Goal: Register for event/course

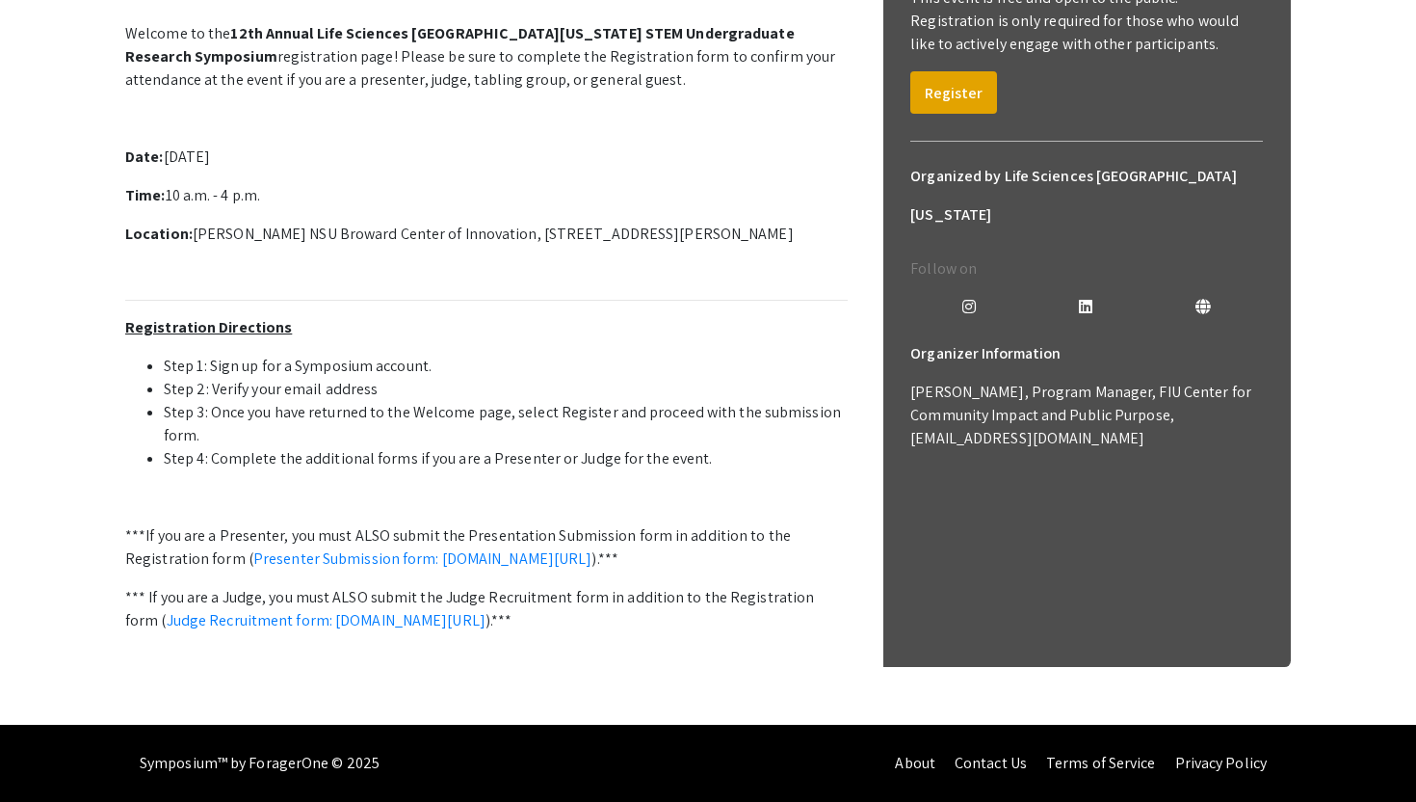
scroll to position [99, 0]
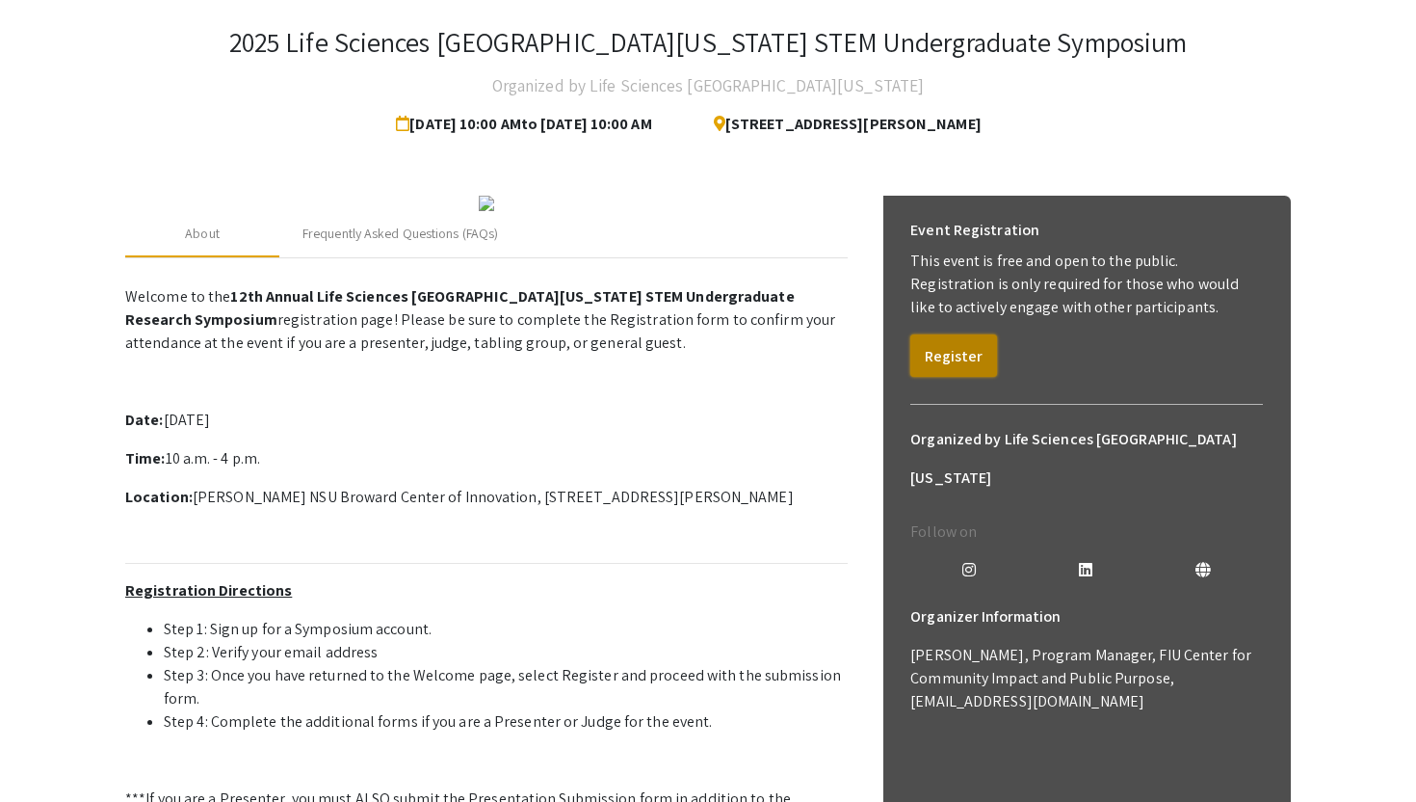
click at [939, 346] on button "Register" at bounding box center [953, 355] width 87 height 42
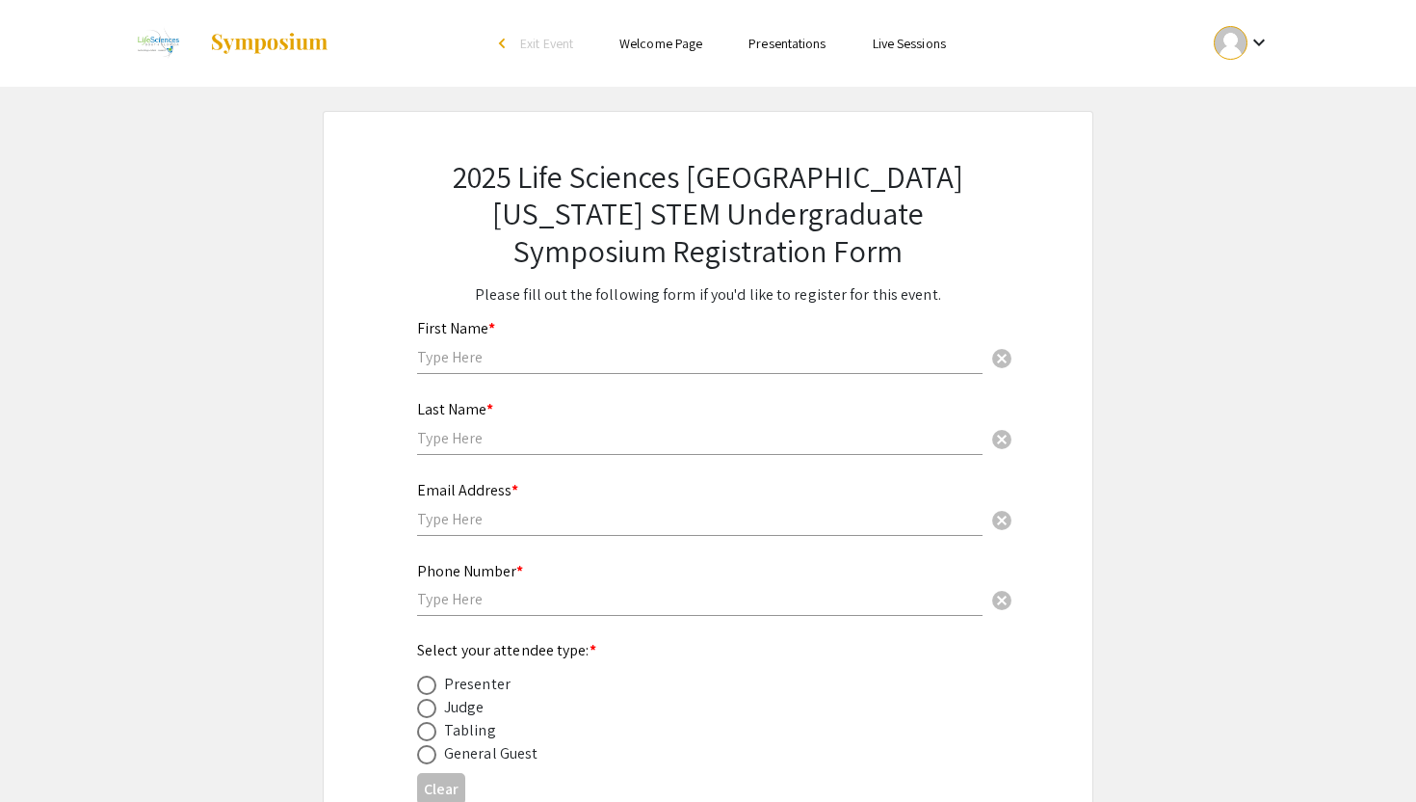
click at [1238, 50] on div at bounding box center [1231, 43] width 34 height 34
click at [1236, 89] on button "My Account" at bounding box center [1253, 95] width 118 height 46
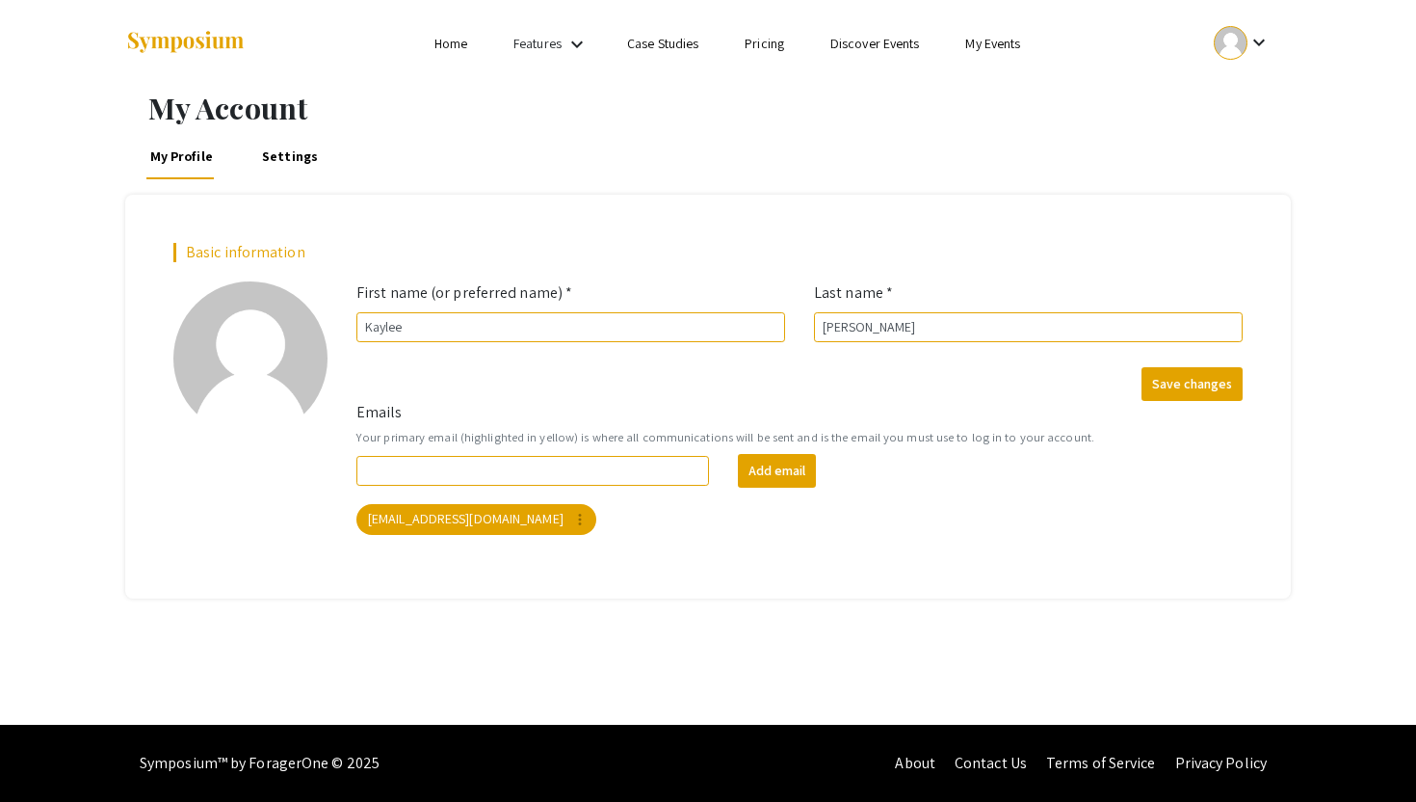
click at [982, 48] on link "My Events" at bounding box center [992, 43] width 55 height 17
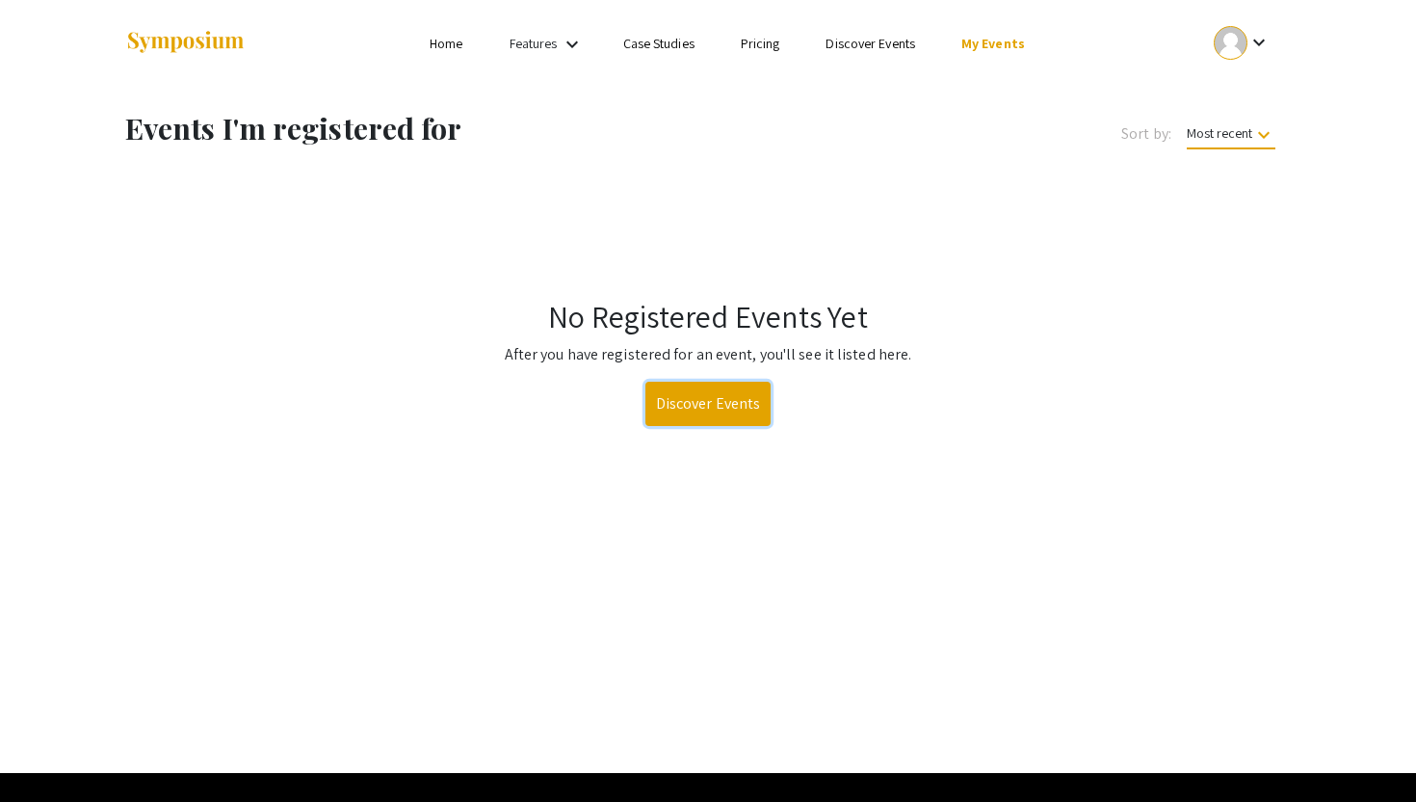
click at [684, 390] on link "Discover Events" at bounding box center [708, 403] width 126 height 44
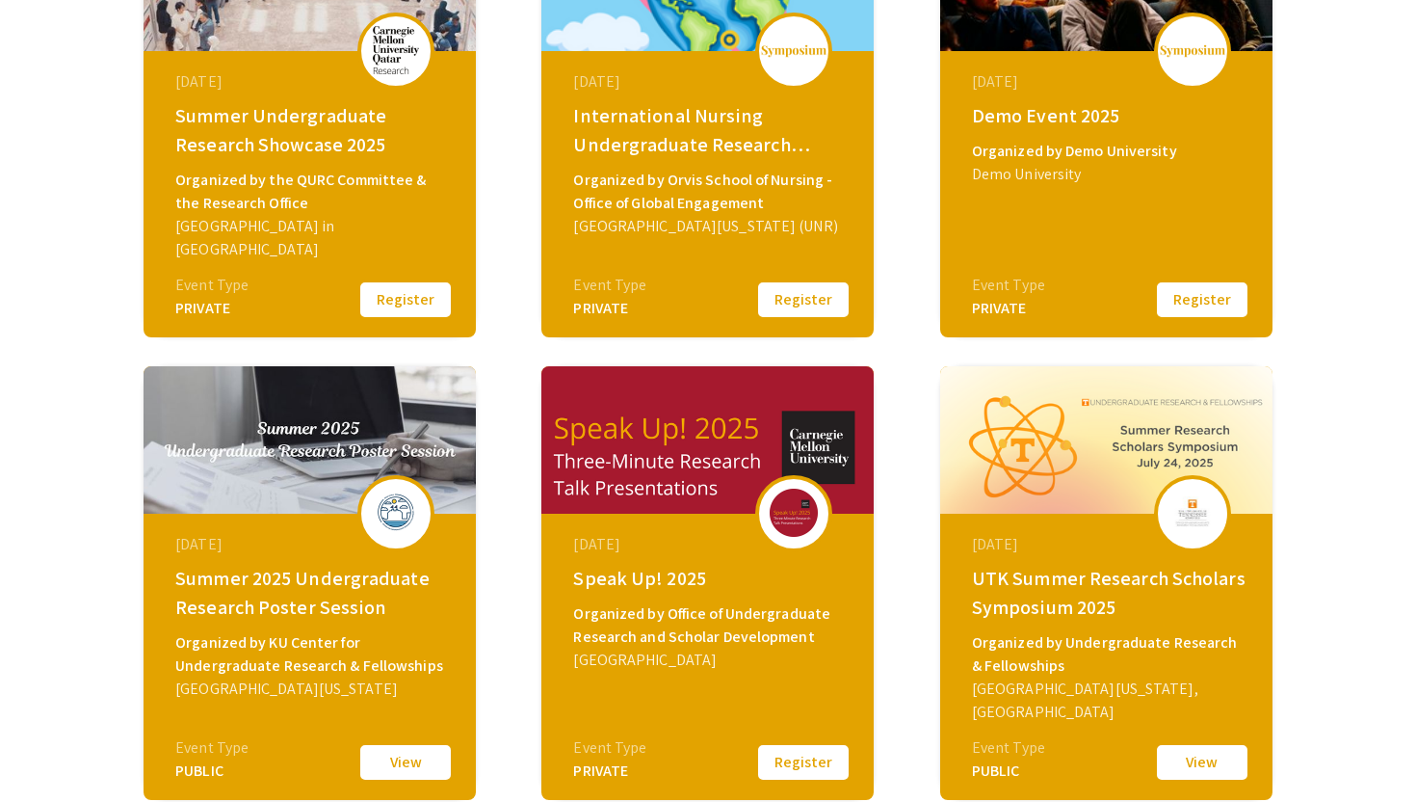
scroll to position [578, 0]
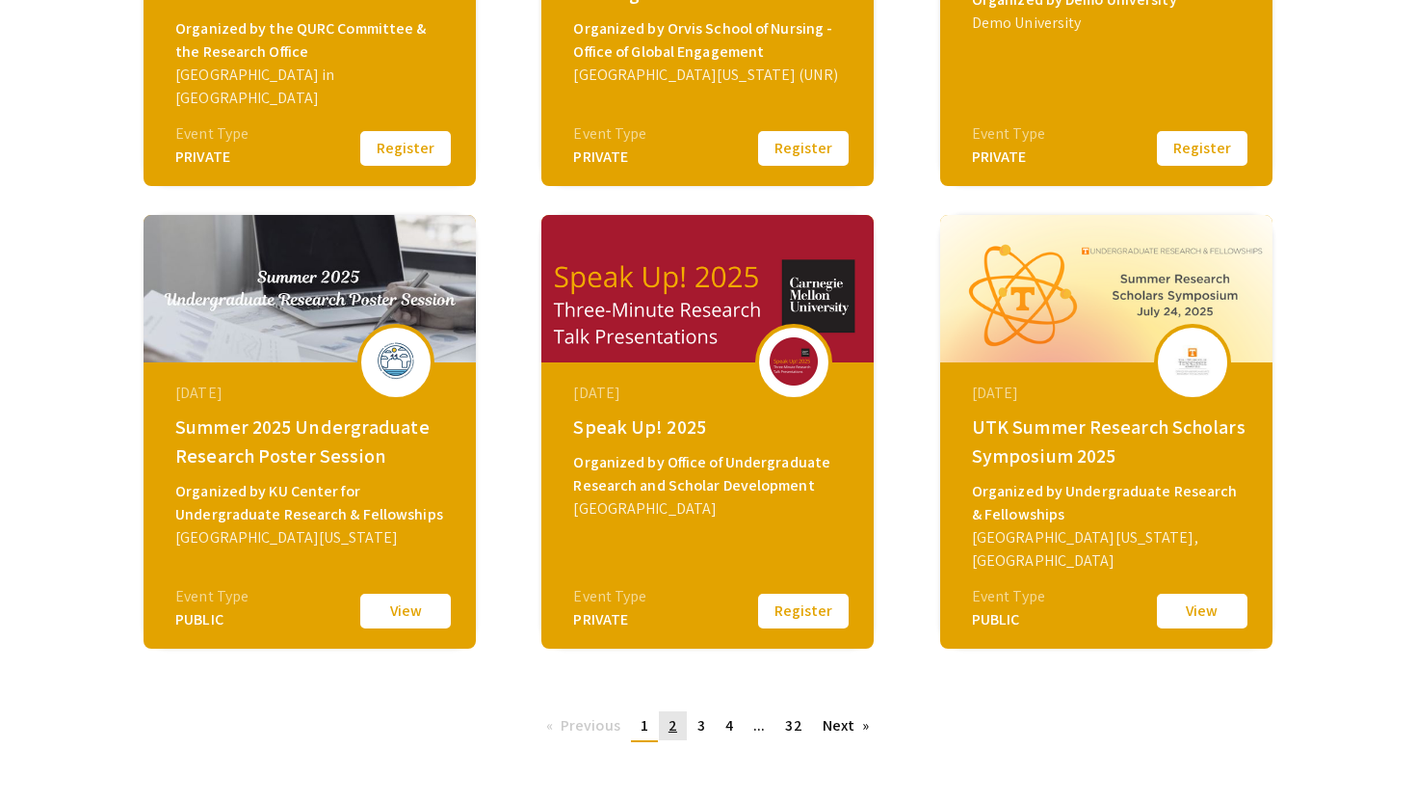
click at [672, 726] on span "2" at bounding box center [673, 725] width 9 height 20
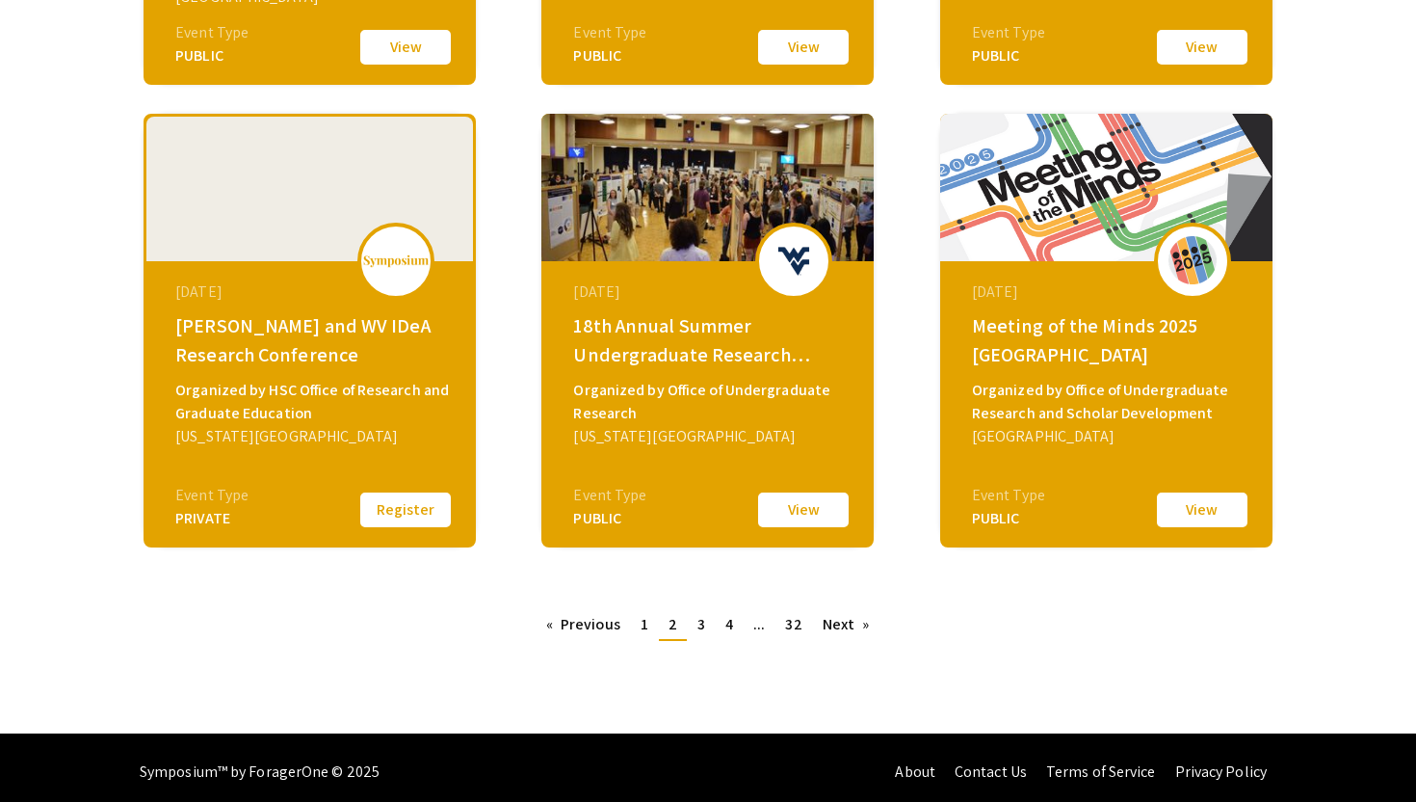
scroll to position [688, 0]
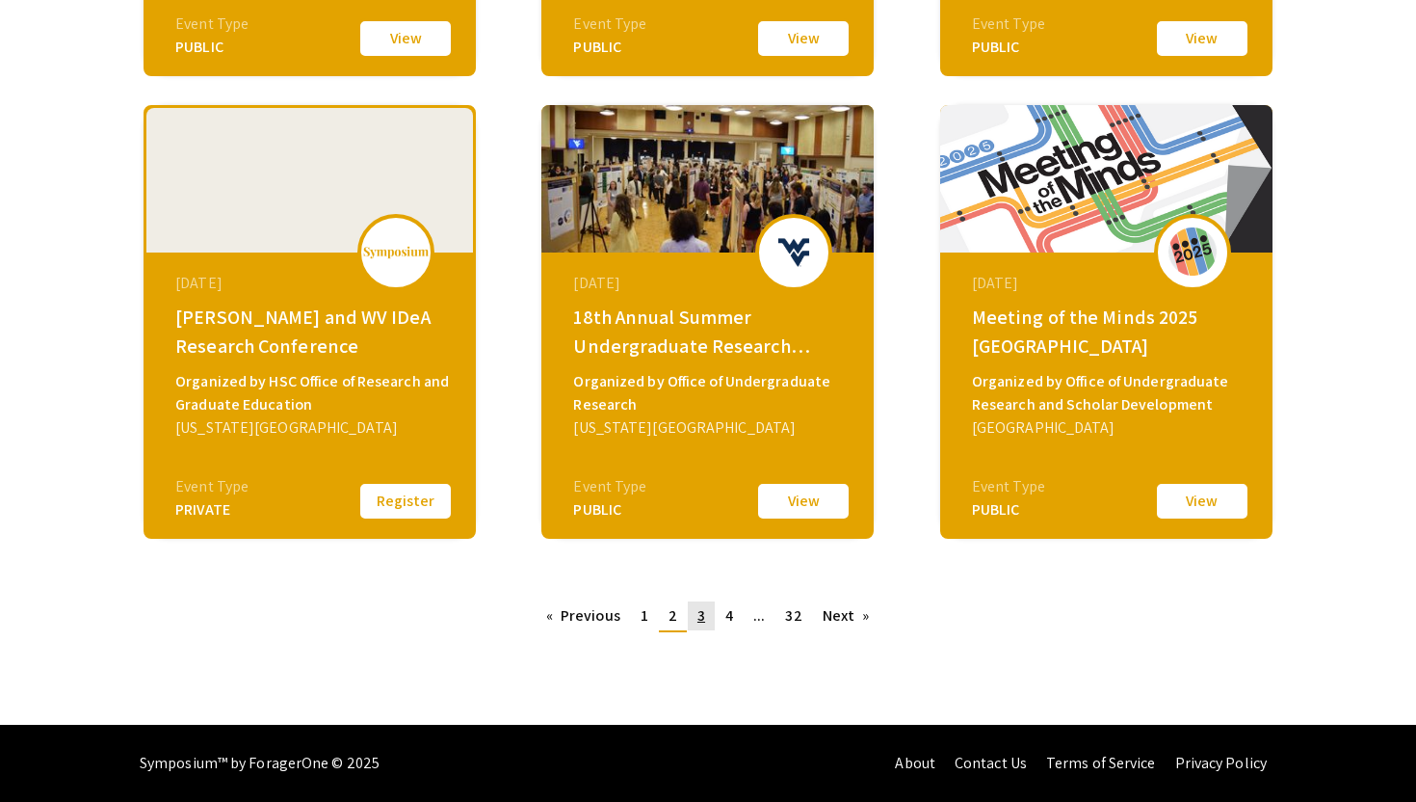
click at [702, 620] on span "3" at bounding box center [701, 615] width 8 height 20
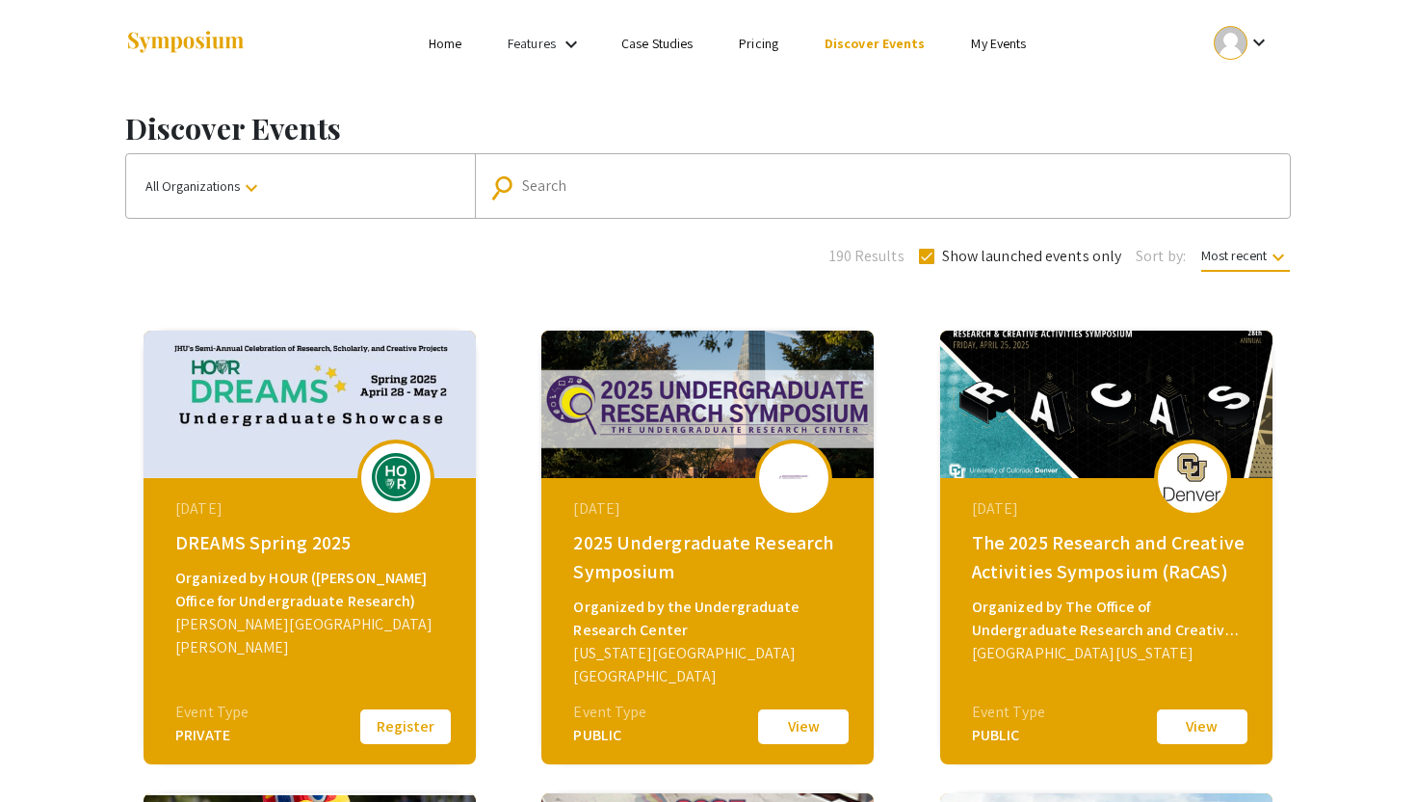
click at [601, 198] on div "Search" at bounding box center [893, 186] width 742 height 31
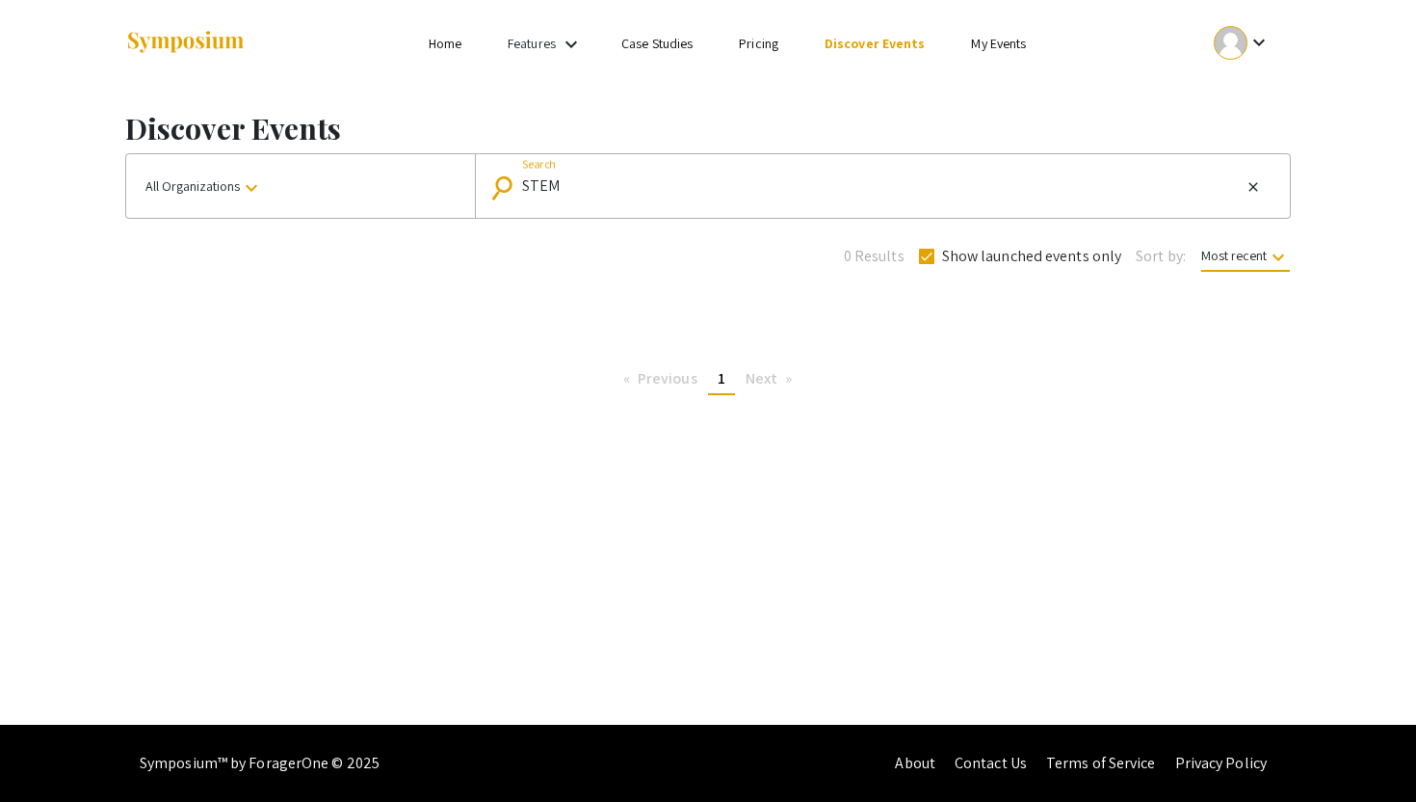
drag, startPoint x: 587, startPoint y: 180, endPoint x: 498, endPoint y: 178, distance: 88.6
click at [498, 178] on div "search STEM Search close" at bounding box center [877, 186] width 773 height 31
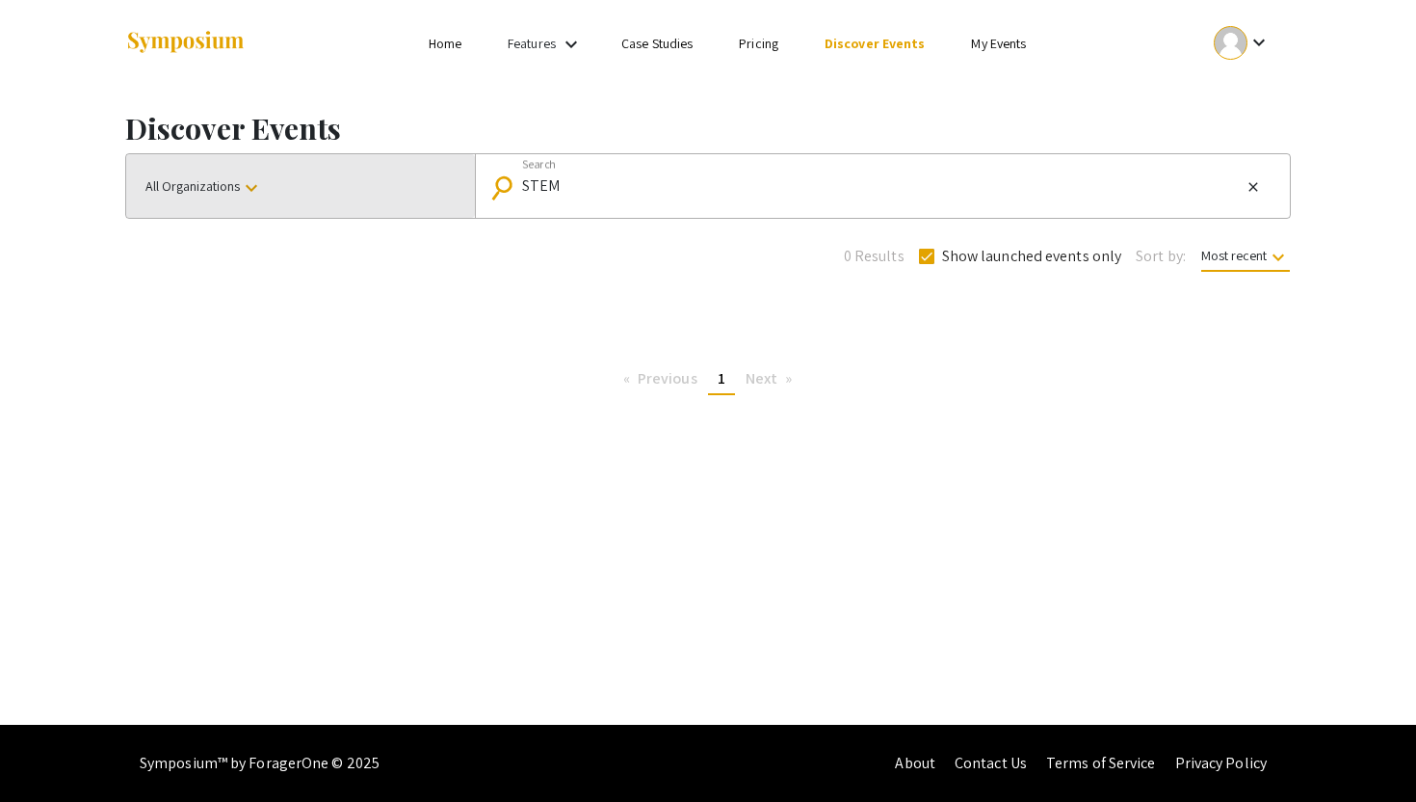
click at [399, 184] on button "All Organizations keyboard_arrow_down" at bounding box center [300, 186] width 349 height 64
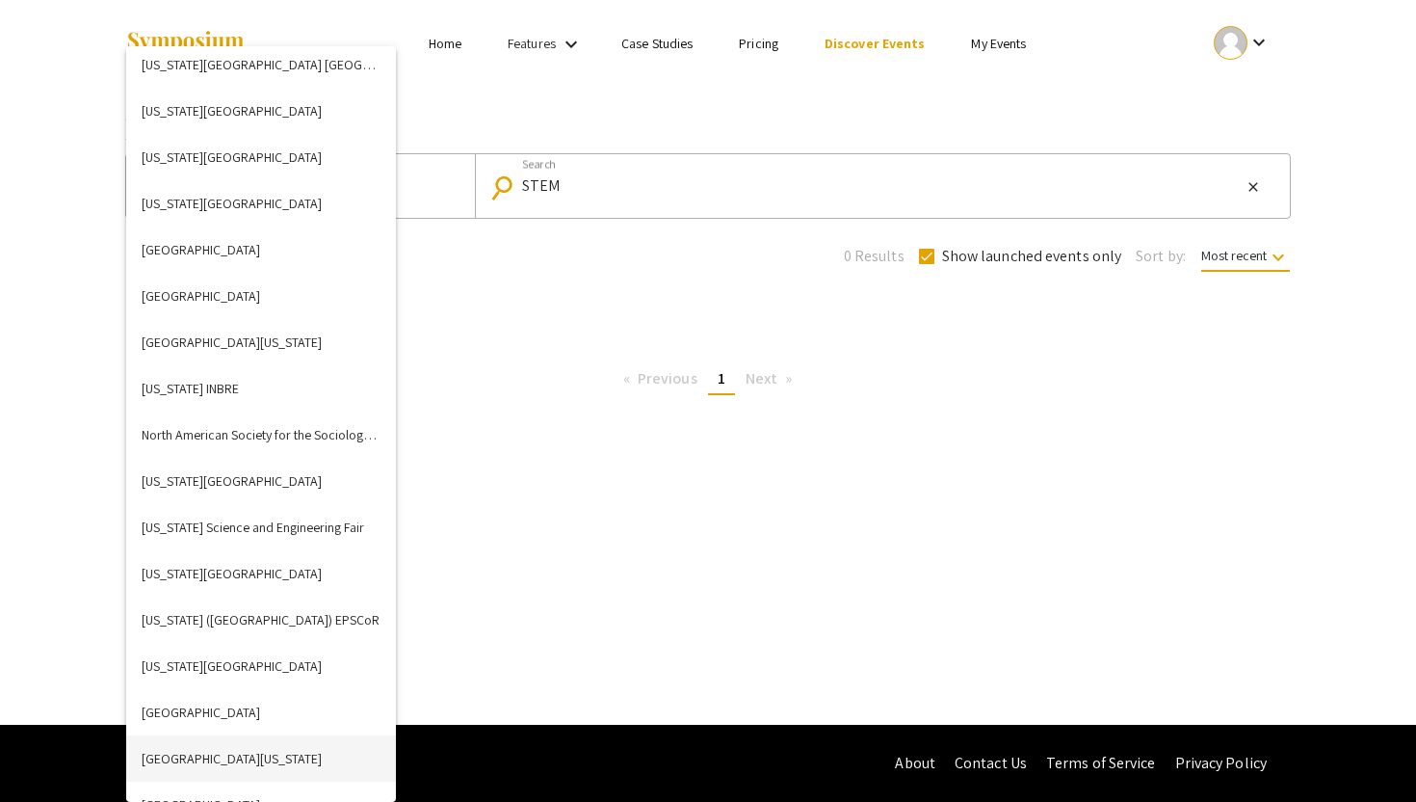
scroll to position [3743, 0]
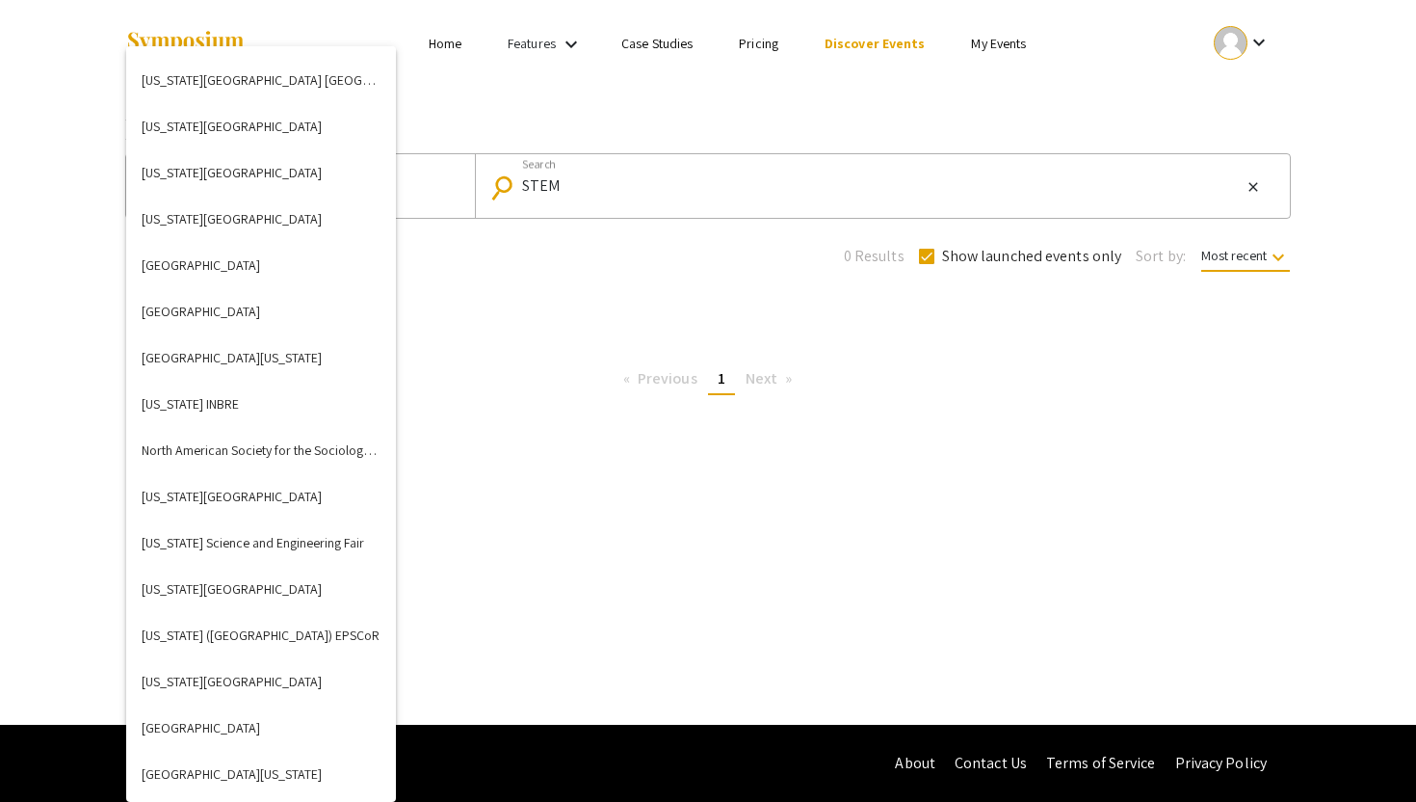
click at [544, 269] on div at bounding box center [708, 401] width 1416 height 802
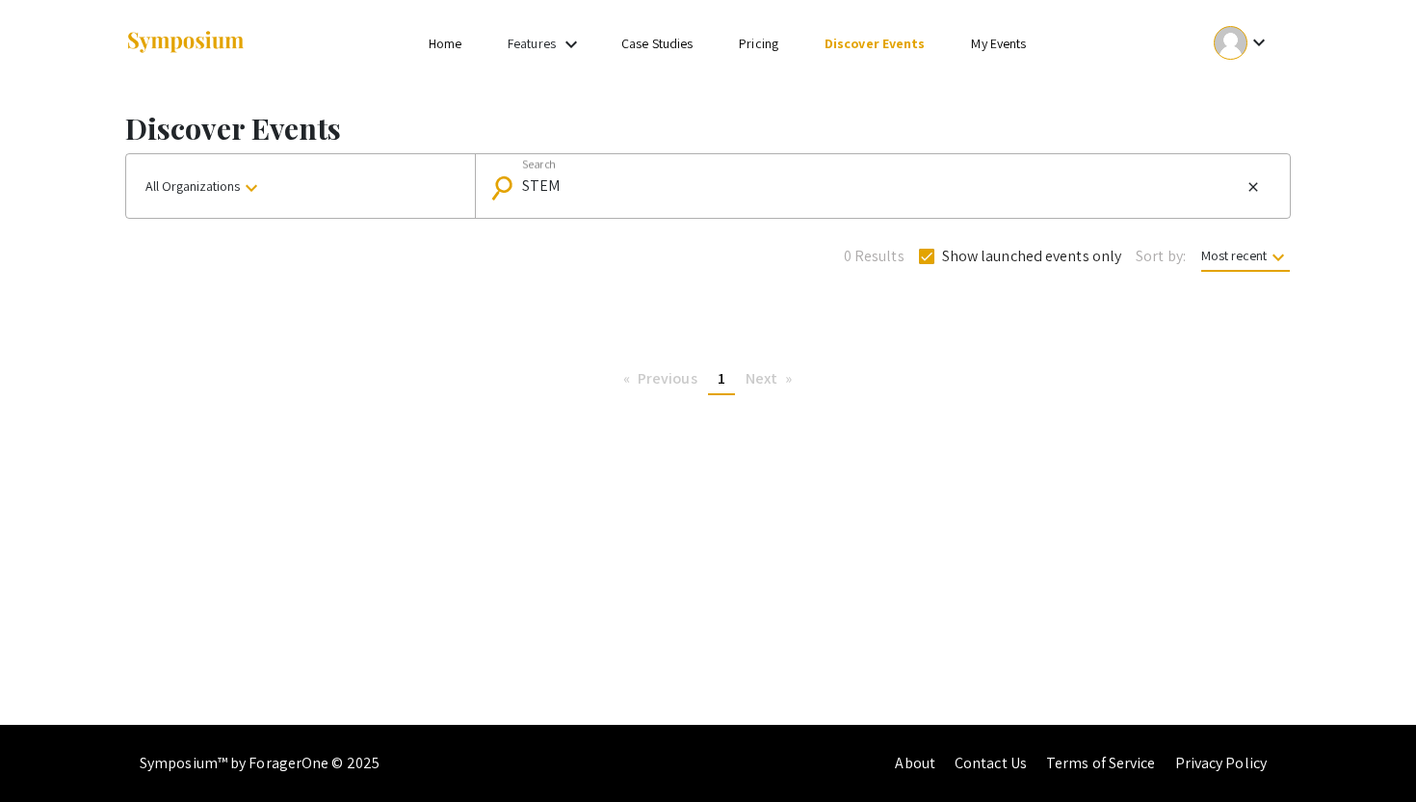
drag, startPoint x: 624, startPoint y: 210, endPoint x: 546, endPoint y: 192, distance: 80.1
click at [546, 191] on mat-form-field "search STEM Search close" at bounding box center [882, 186] width 815 height 64
click at [570, 187] on input "STEM" at bounding box center [881, 185] width 719 height 17
type input "S"
type input "12th annual"
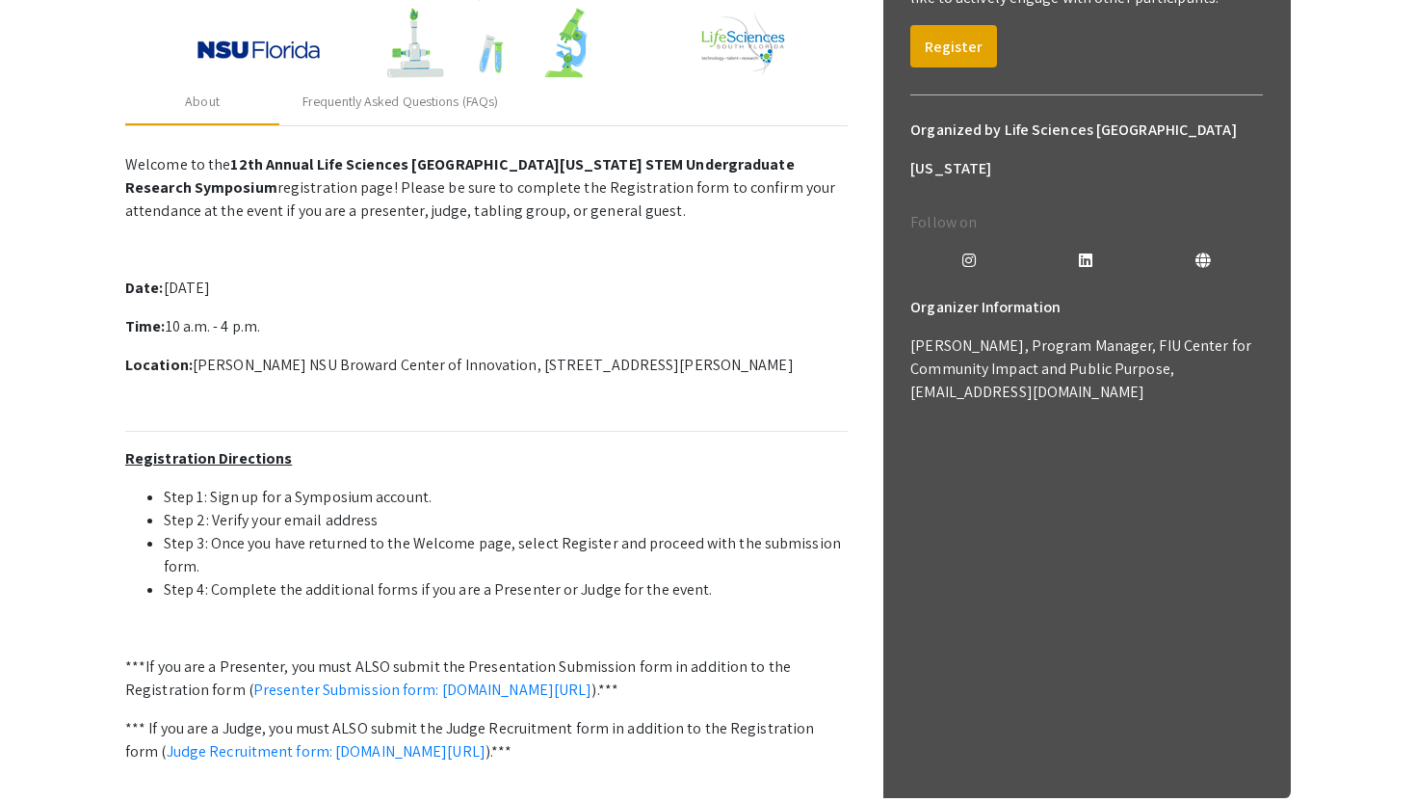
scroll to position [446, 0]
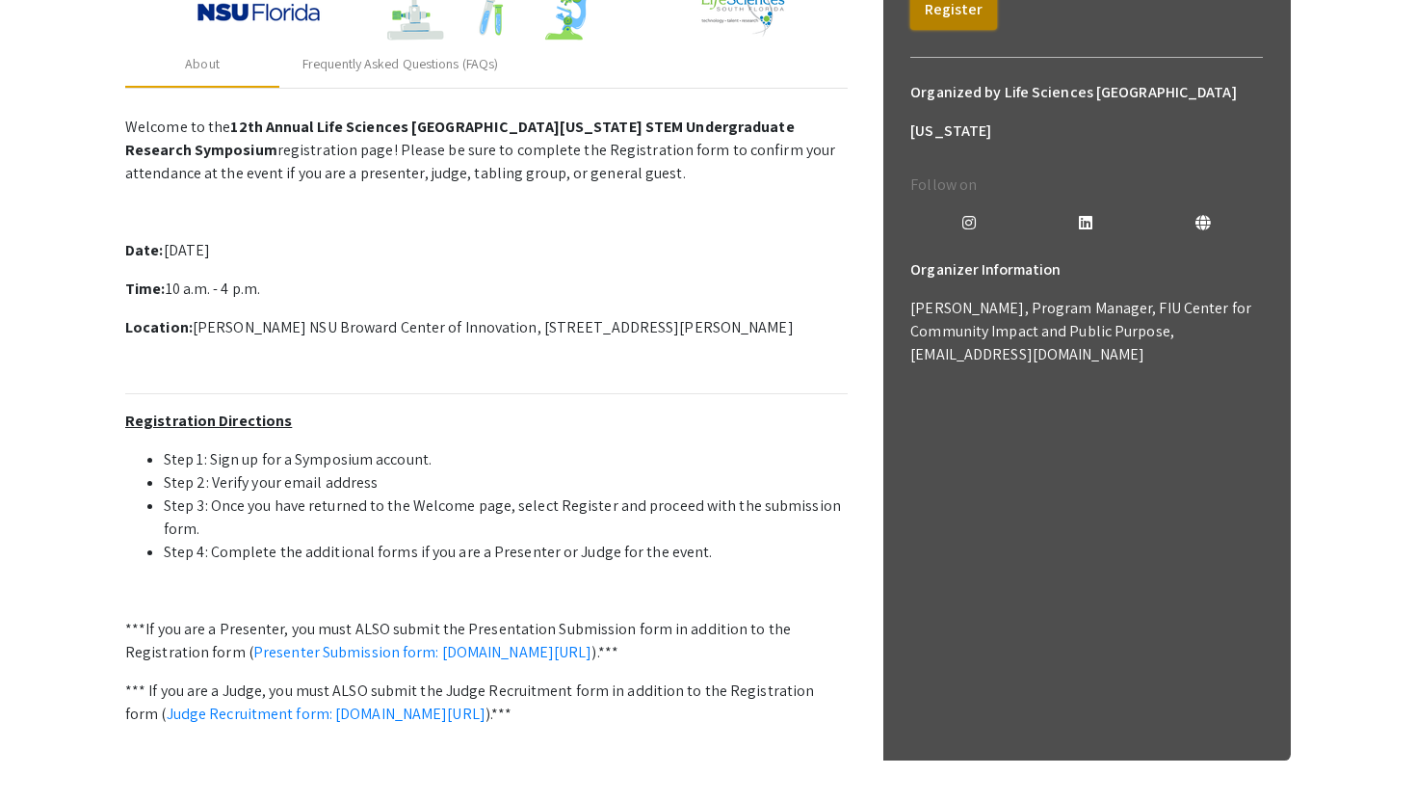
click at [951, 20] on button "Register" at bounding box center [953, 8] width 87 height 42
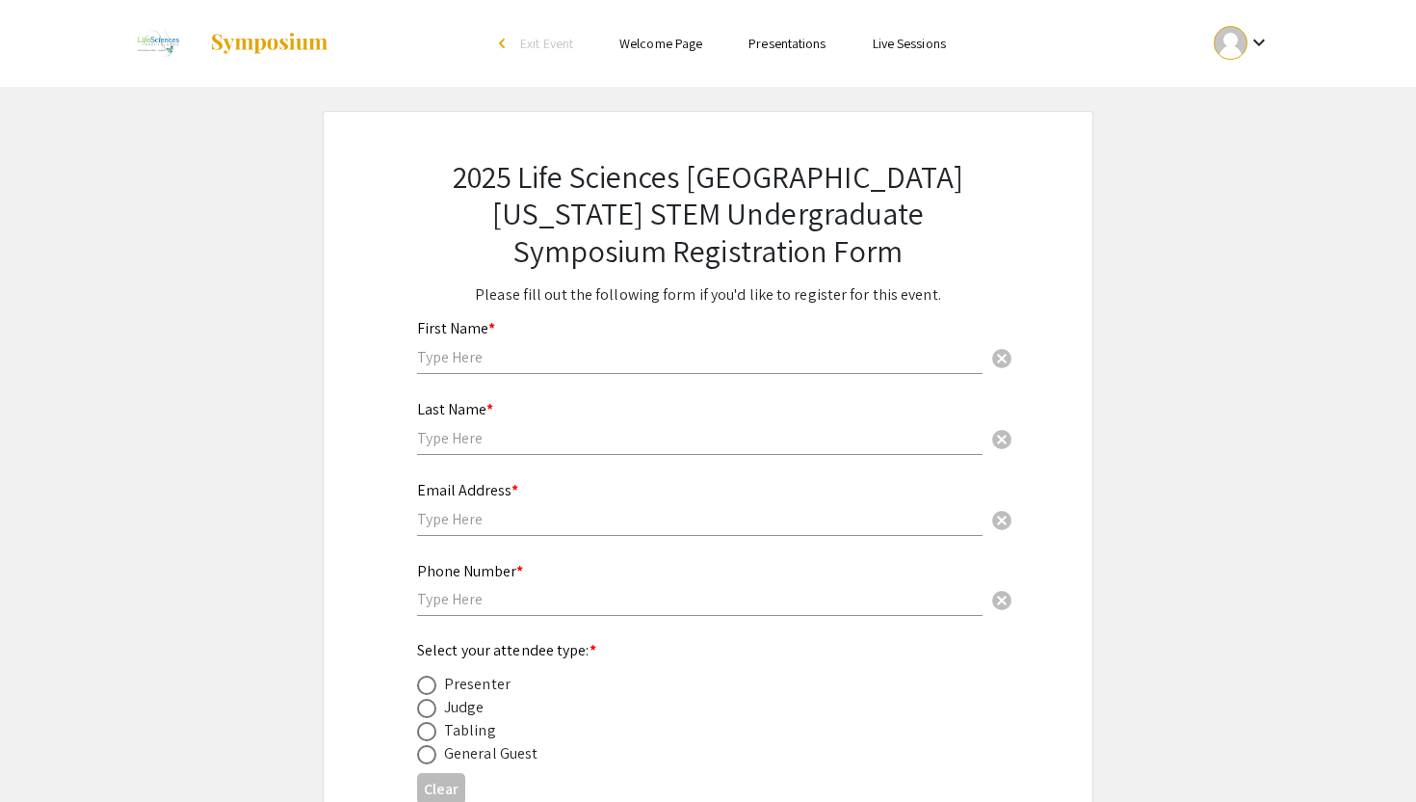
click at [655, 354] on input "text" at bounding box center [699, 357] width 565 height 20
type input "Kaylee"
click at [620, 430] on input "text" at bounding box center [699, 438] width 565 height 20
type input "[PERSON_NAME]"
click at [646, 524] on input "text" at bounding box center [699, 519] width 565 height 20
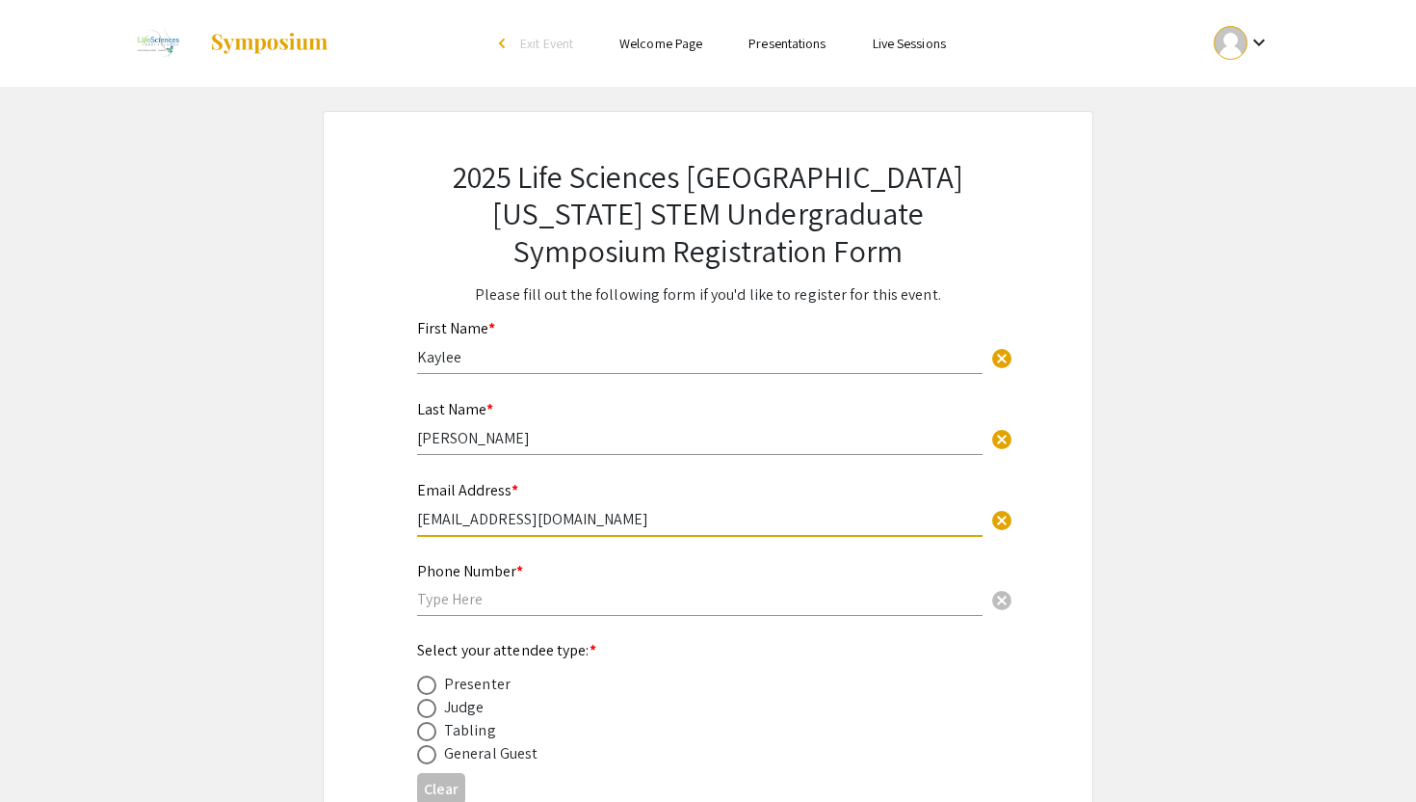
type input "[EMAIL_ADDRESS][DOMAIN_NAME]"
click at [658, 602] on input "text" at bounding box center [699, 599] width 565 height 20
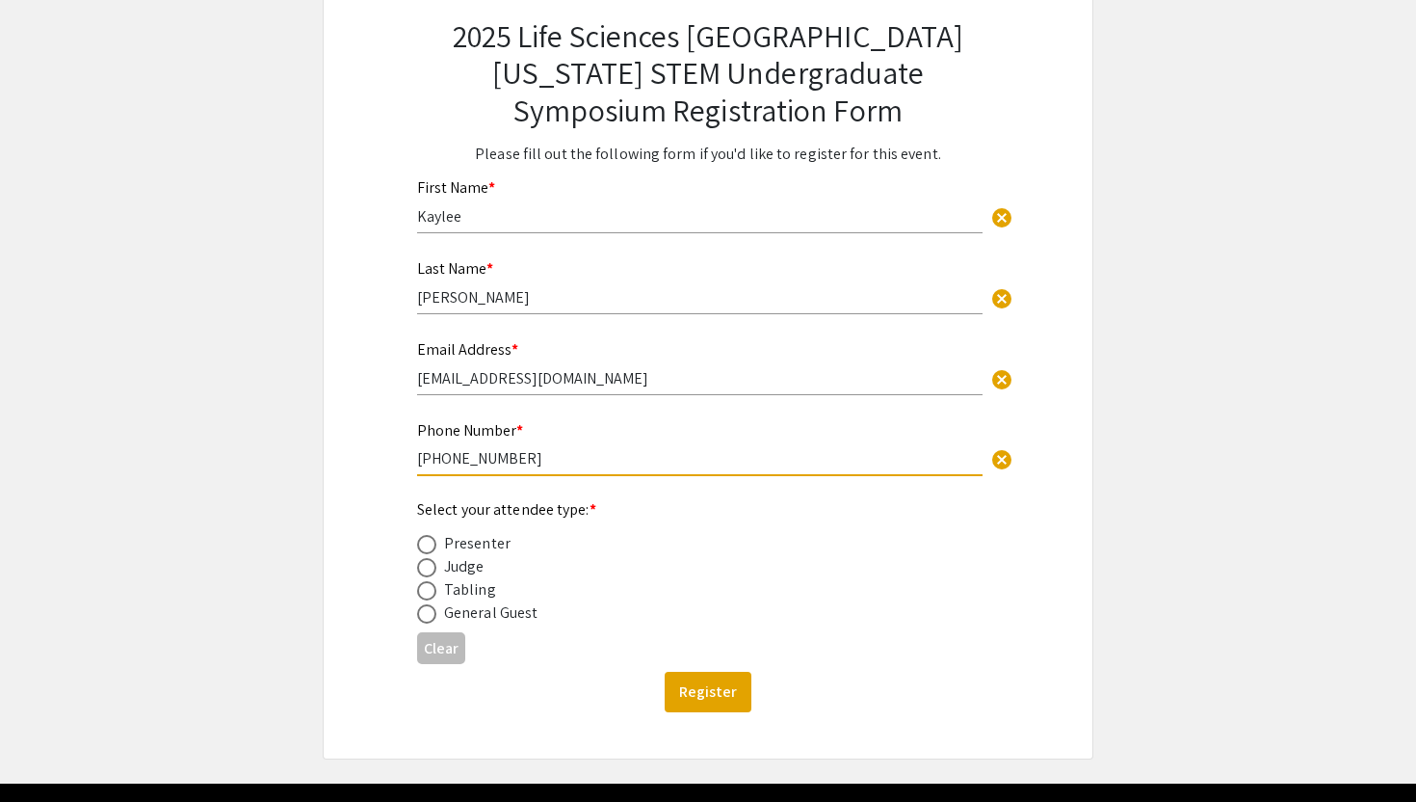
scroll to position [202, 0]
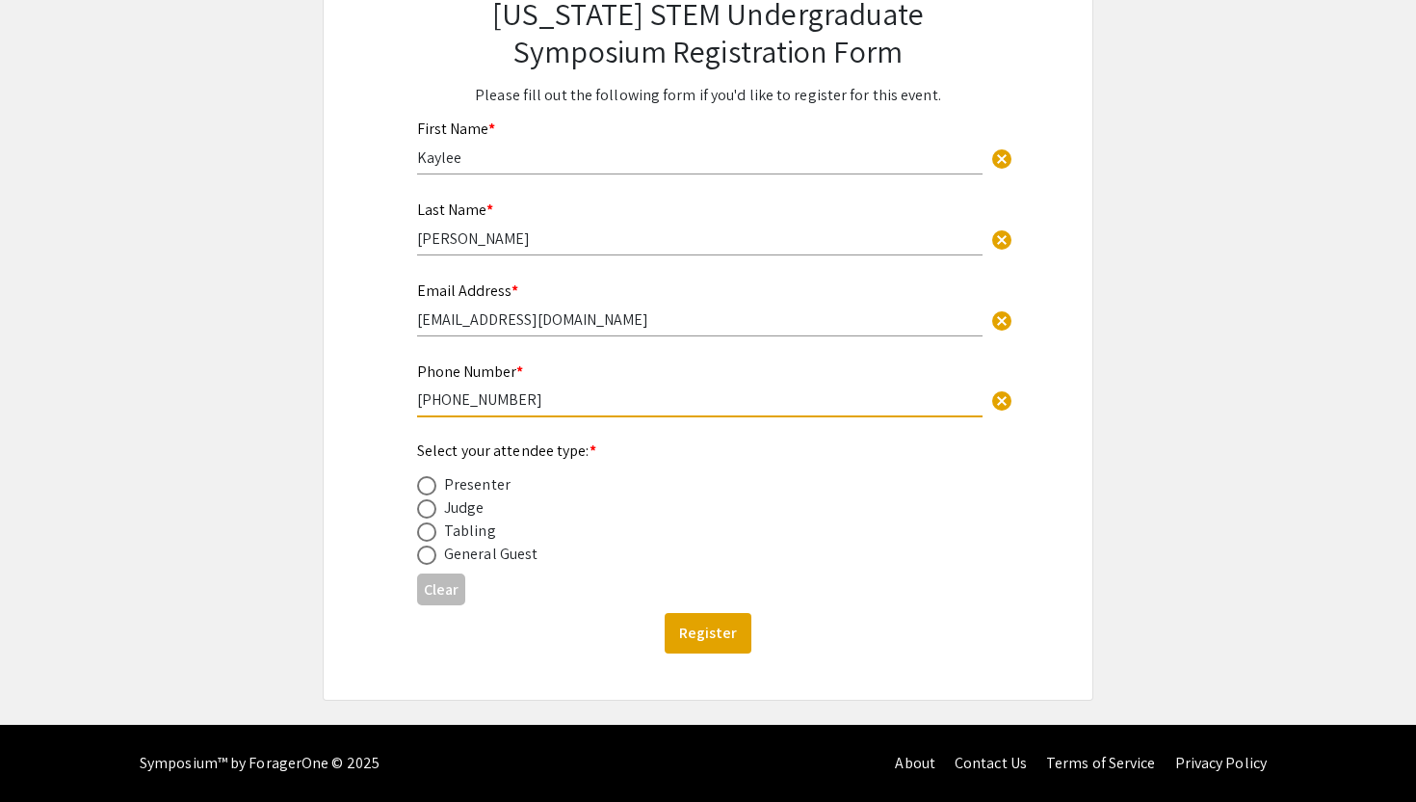
type input "[PHONE_NUMBER]"
click at [434, 486] on span at bounding box center [426, 485] width 19 height 19
click at [434, 486] on input "radio" at bounding box center [426, 485] width 19 height 19
radio input "true"
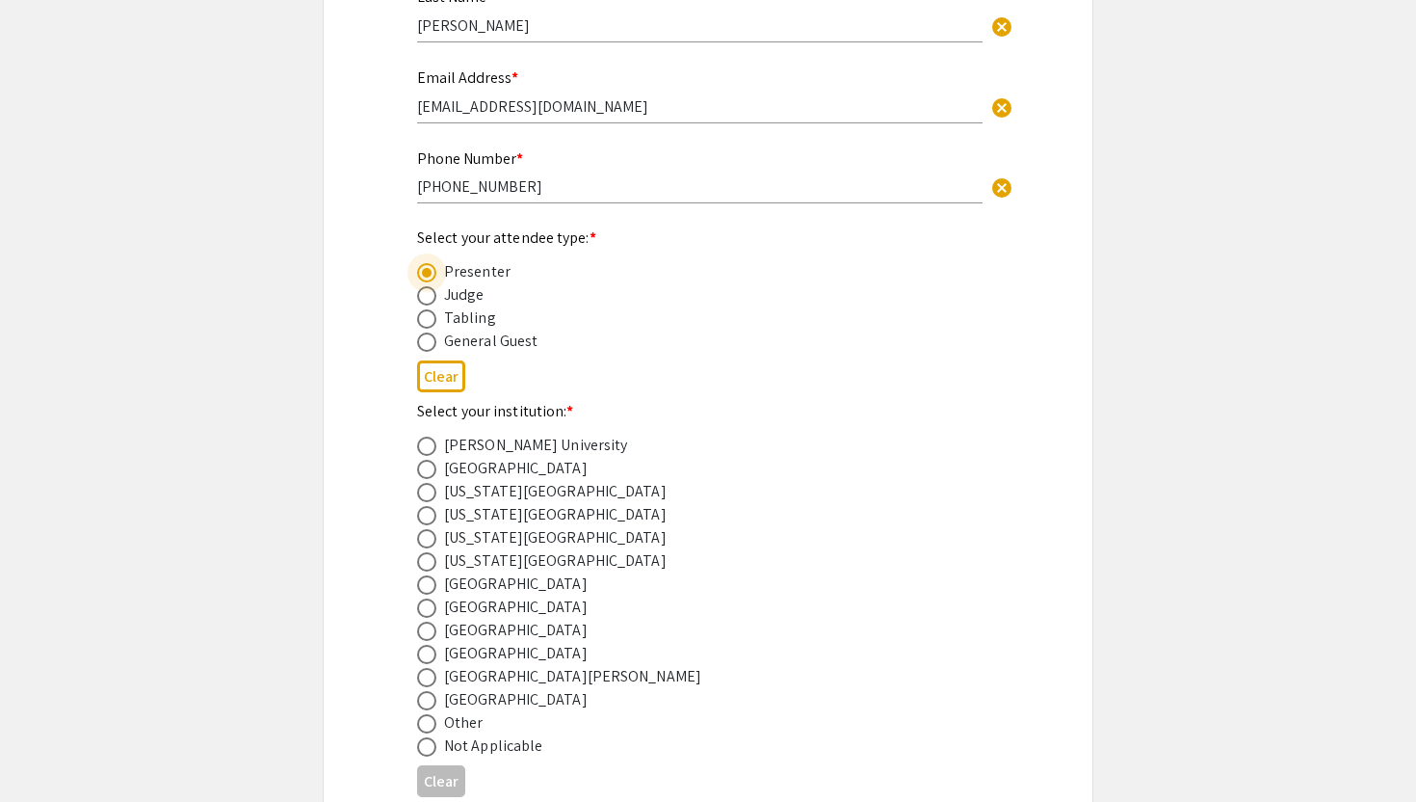
scroll to position [416, 0]
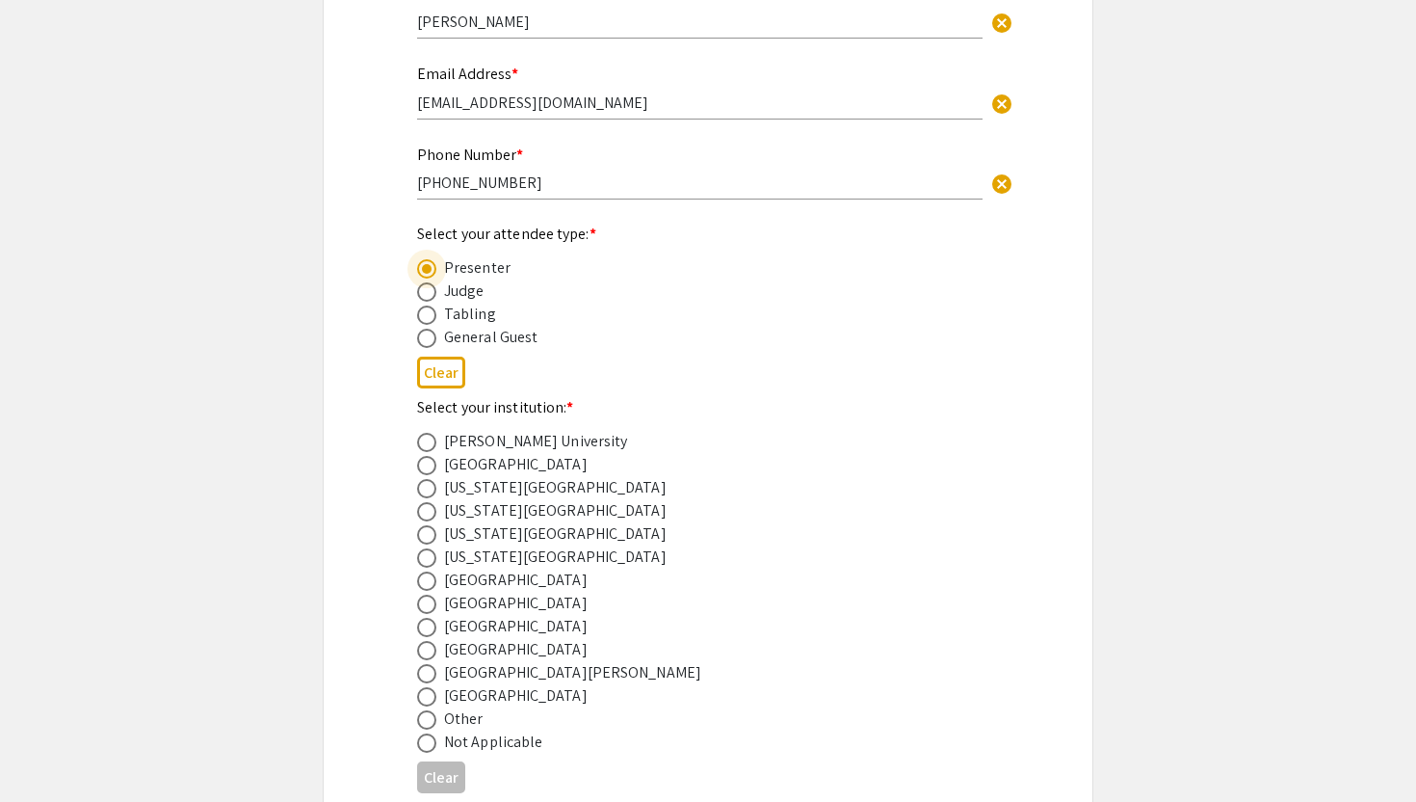
click at [429, 630] on span at bounding box center [426, 627] width 19 height 19
click at [429, 630] on input "radio" at bounding box center [426, 627] width 19 height 19
radio input "true"
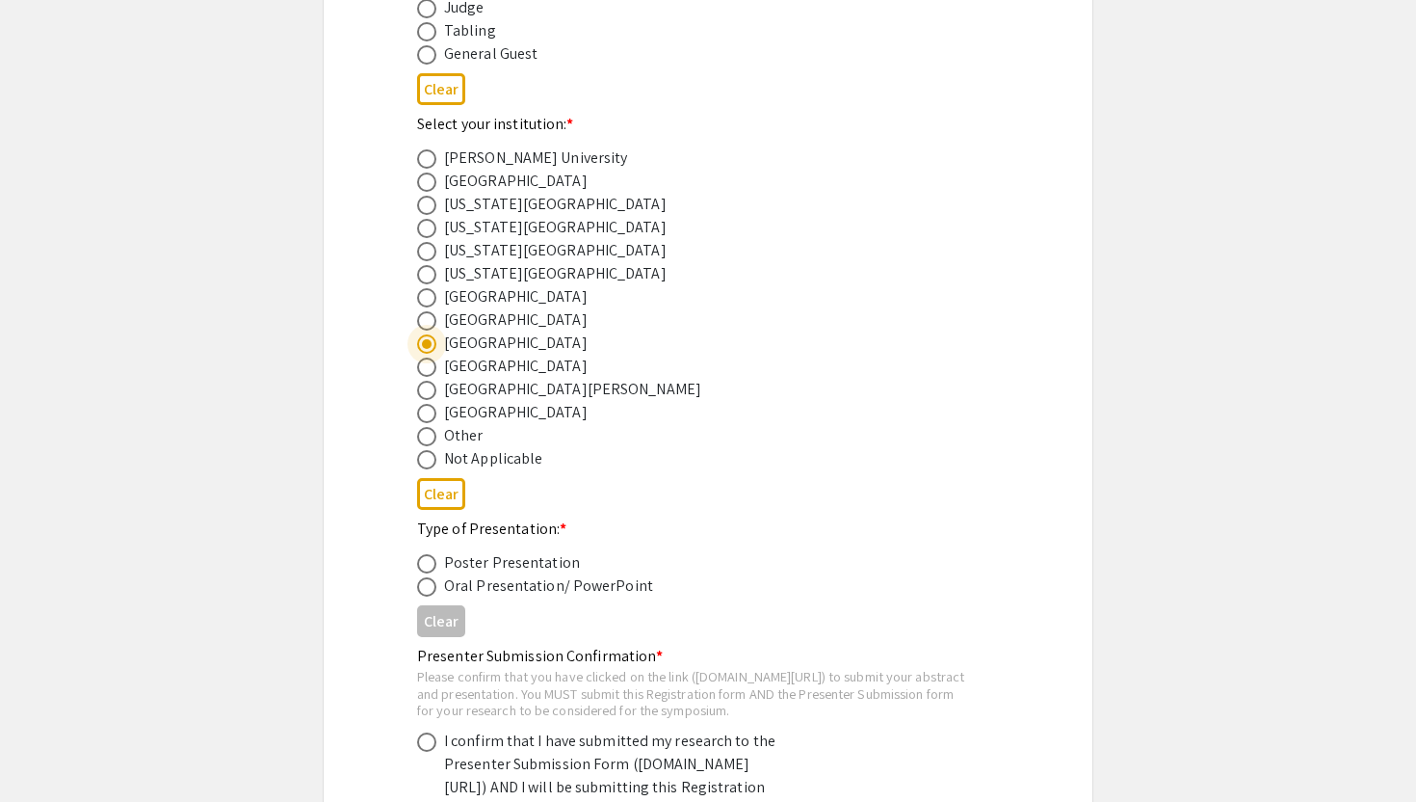
scroll to position [700, 0]
click at [512, 573] on div "Poster Presentation" at bounding box center [512, 561] width 136 height 23
click at [417, 564] on span at bounding box center [426, 562] width 19 height 19
click at [417, 564] on input "radio" at bounding box center [426, 562] width 19 height 19
radio input "true"
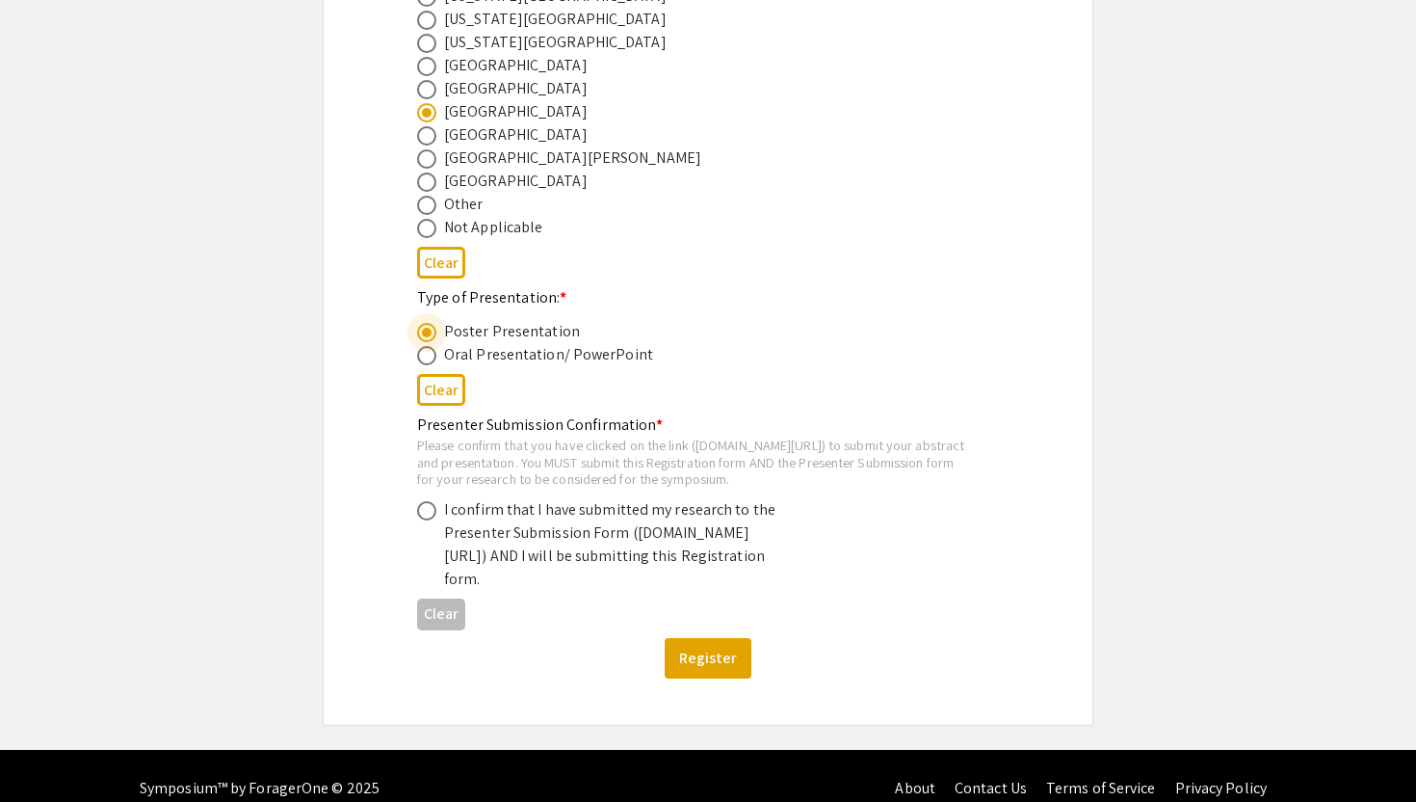
scroll to position [953, 0]
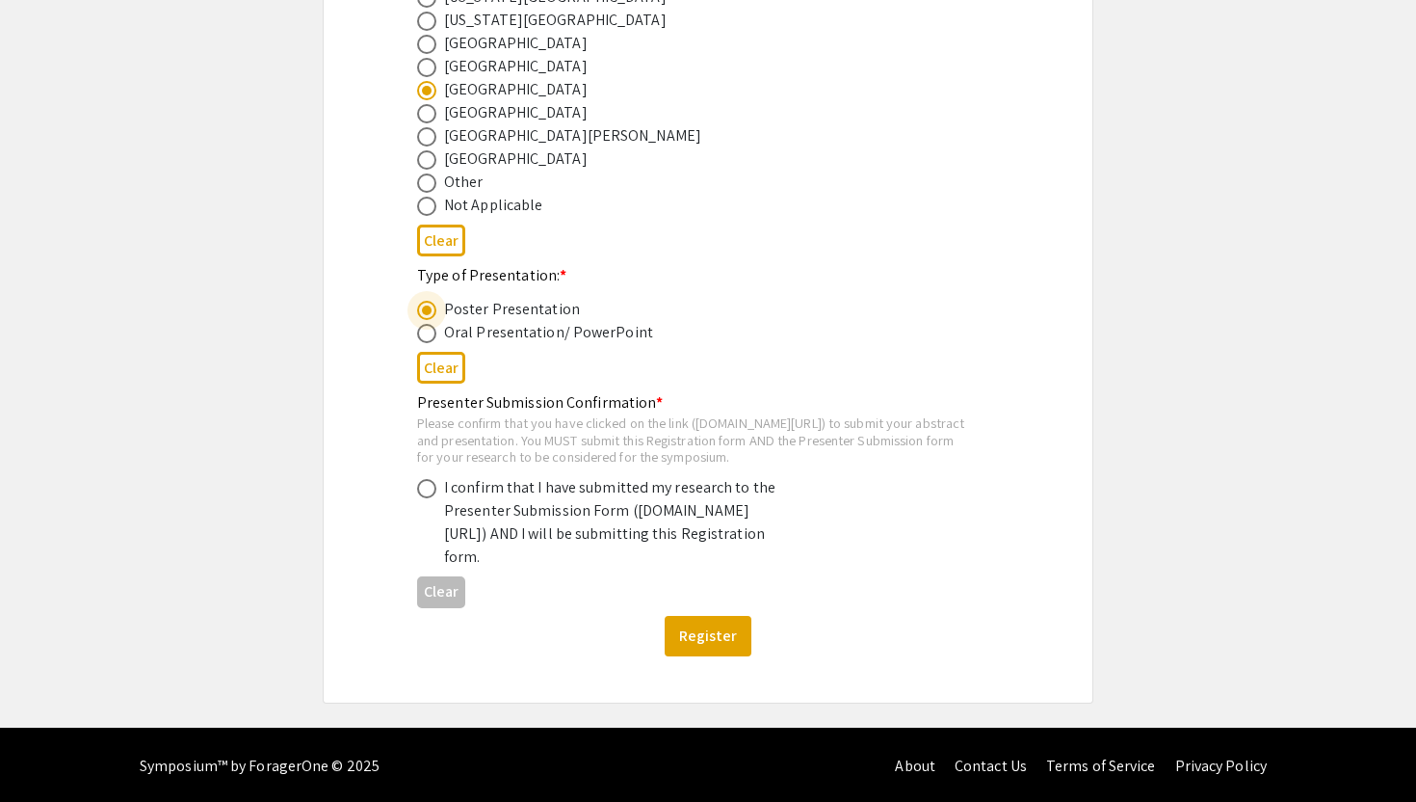
click at [422, 498] on span at bounding box center [426, 488] width 19 height 19
click at [422, 498] on input "radio" at bounding box center [426, 488] width 19 height 19
radio input "true"
click at [726, 656] on button "Register" at bounding box center [708, 636] width 87 height 40
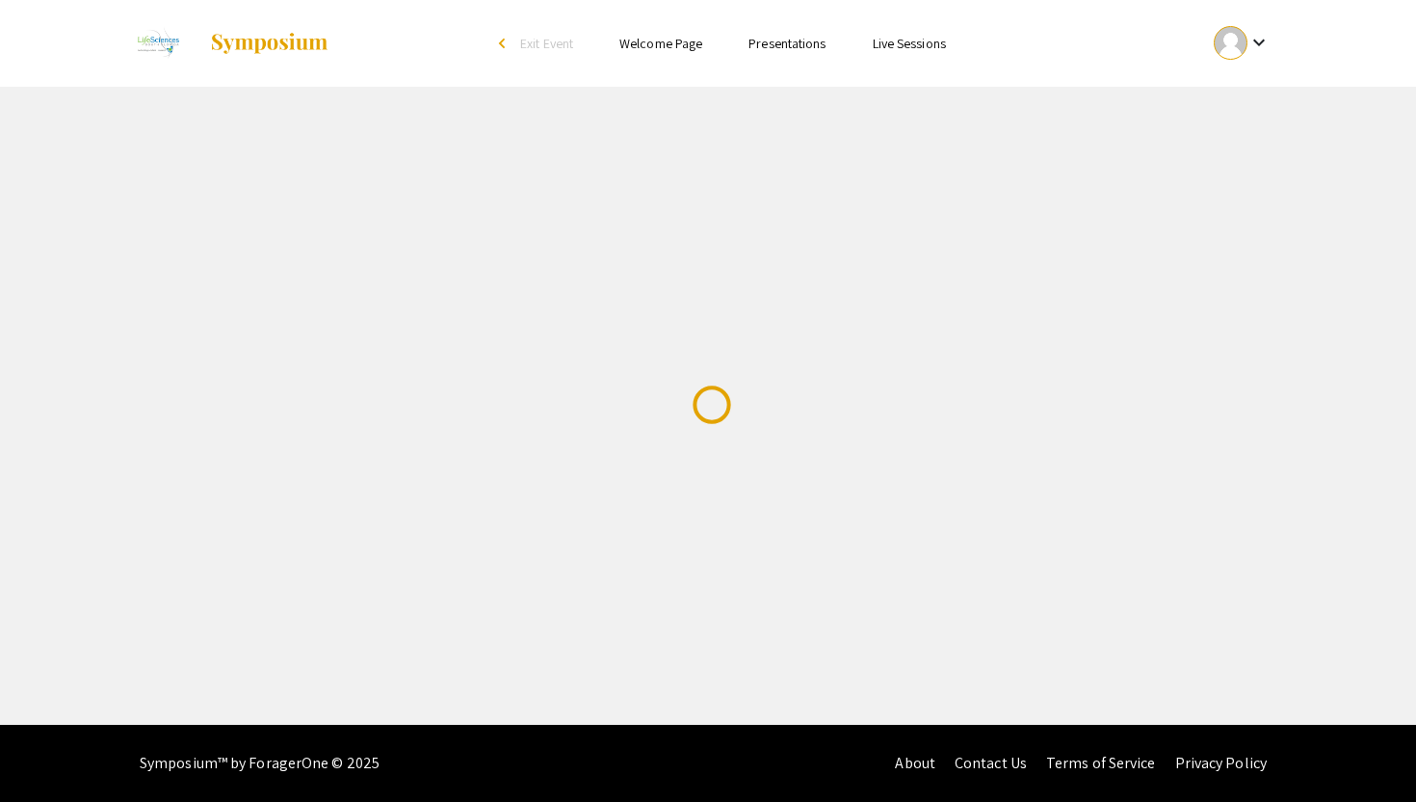
scroll to position [0, 0]
